Goal: Information Seeking & Learning: Learn about a topic

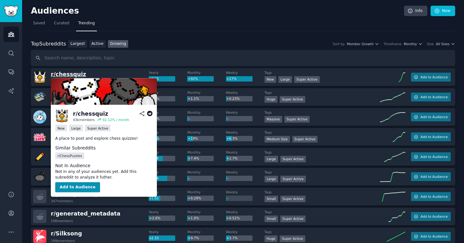
click at [77, 74] on span "r/ chessquiz" at bounding box center [68, 74] width 35 height 6
click at [149, 115] on icon at bounding box center [150, 114] width 6 height 6
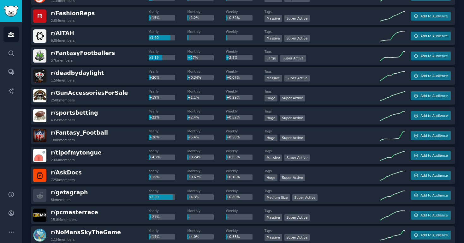
scroll to position [860, 0]
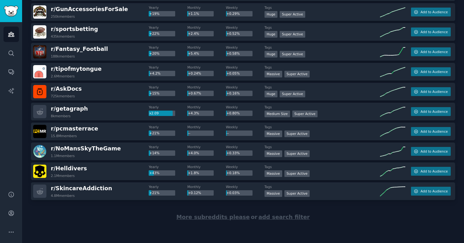
click at [226, 217] on span "More subreddits please" at bounding box center [212, 217] width 73 height 6
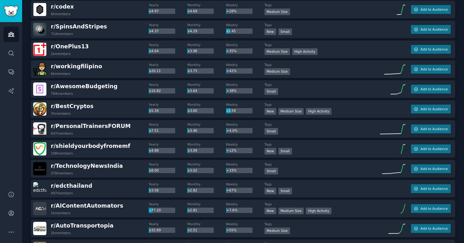
scroll to position [0, 0]
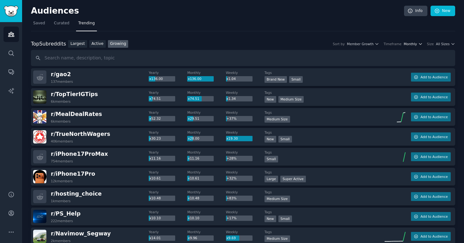
click at [415, 44] on span "Monthly" at bounding box center [410, 44] width 13 height 4
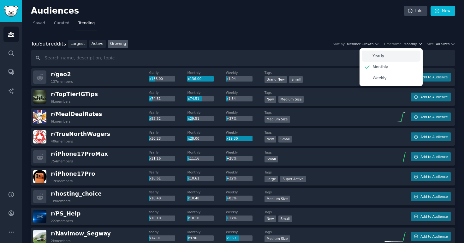
click at [400, 53] on div "Yearly" at bounding box center [391, 55] width 59 height 11
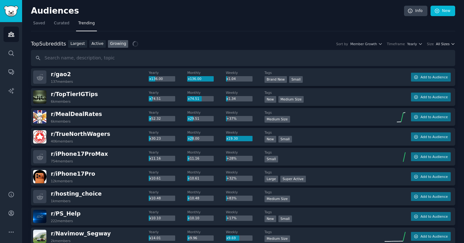
click at [442, 44] on span "All Sizes" at bounding box center [443, 44] width 14 height 4
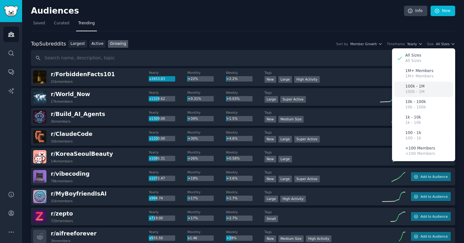
click at [411, 91] on p "100k - 1M" at bounding box center [414, 92] width 19 height 6
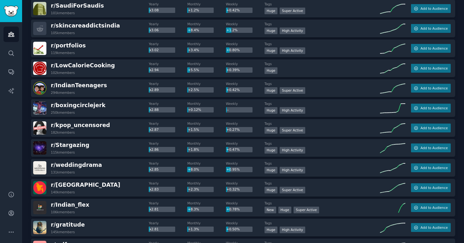
scroll to position [1854, 0]
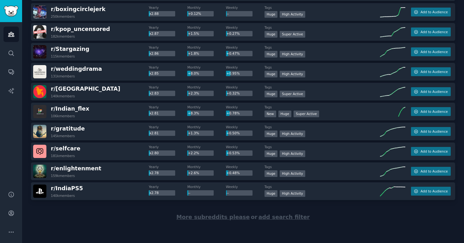
click at [224, 217] on span "More subreddits please" at bounding box center [212, 217] width 73 height 6
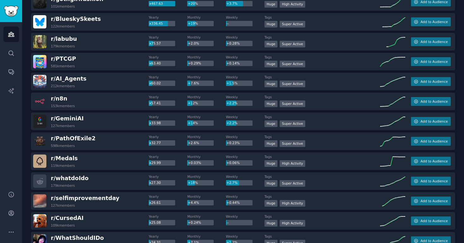
scroll to position [0, 0]
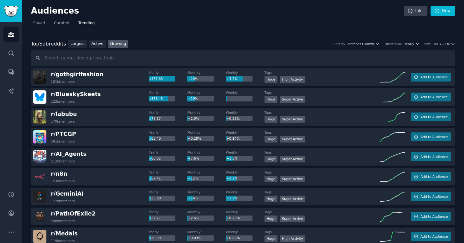
click at [439, 44] on span "100k - 1M" at bounding box center [441, 44] width 16 height 4
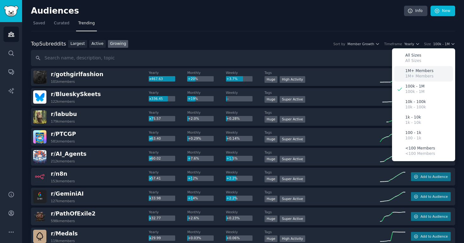
click at [411, 75] on p "1M+ Members" at bounding box center [419, 77] width 28 height 6
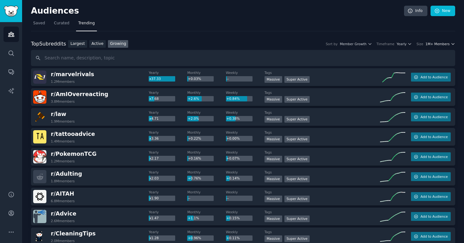
click at [435, 45] on span "1M+ Members" at bounding box center [437, 44] width 24 height 4
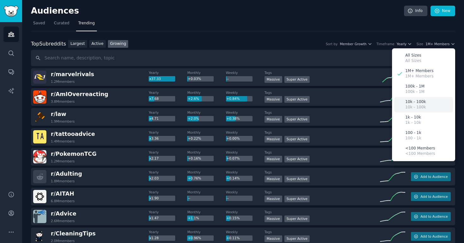
click at [411, 105] on p "10k - 100k" at bounding box center [415, 107] width 21 height 6
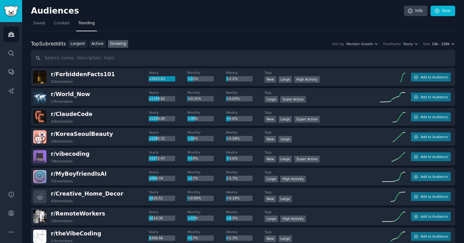
click at [444, 45] on span "10k - 100k" at bounding box center [441, 44] width 18 height 4
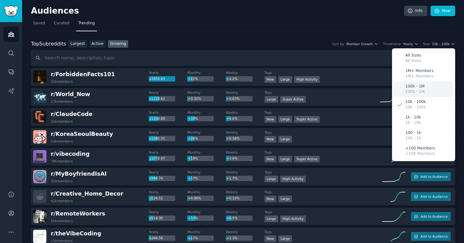
click at [408, 95] on div "100k - 1M 100k - 1M" at bounding box center [423, 88] width 59 height 15
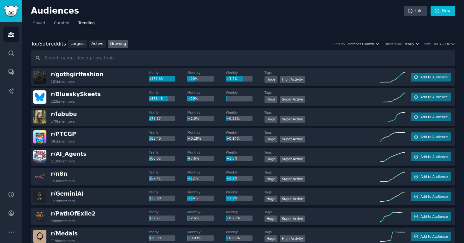
click at [437, 42] on span "100k - 1M" at bounding box center [441, 44] width 16 height 4
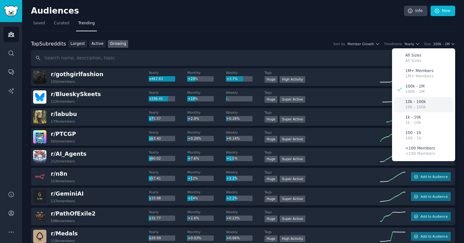
click at [420, 103] on p "10k - 100k" at bounding box center [415, 102] width 21 height 6
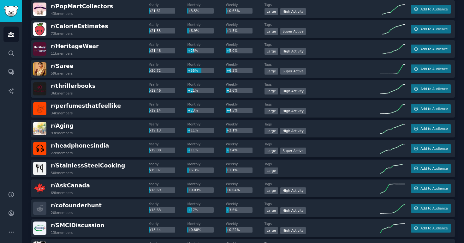
scroll to position [1599, 0]
